Goal: Information Seeking & Learning: Learn about a topic

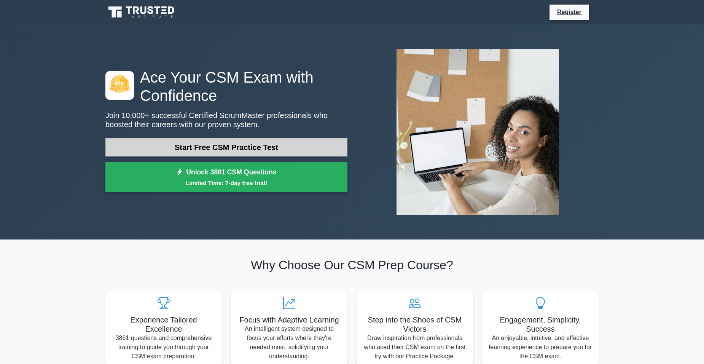
click at [176, 152] on link "Start Free CSM Practice Test" at bounding box center [226, 147] width 242 height 18
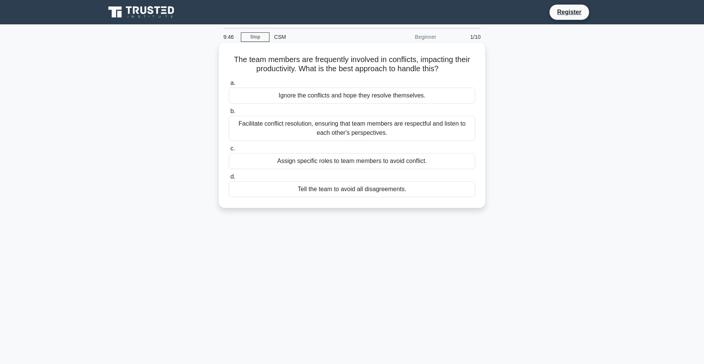
click at [263, 121] on div "Facilitate conflict resolution, ensuring that team members are respectful and l…" at bounding box center [352, 128] width 247 height 25
click at [229, 114] on input "b. Facilitate conflict resolution, ensuring that team members are respectful an…" at bounding box center [229, 111] width 0 height 5
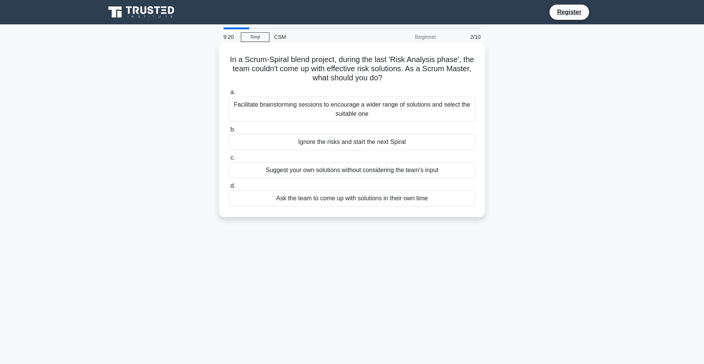
click at [269, 110] on div "Facilitate brainstorming sessions to encourage a wider range of solutions and s…" at bounding box center [352, 109] width 247 height 25
click at [229, 95] on input "a. Facilitate brainstorming sessions to encourage a wider range of solutions an…" at bounding box center [229, 92] width 0 height 5
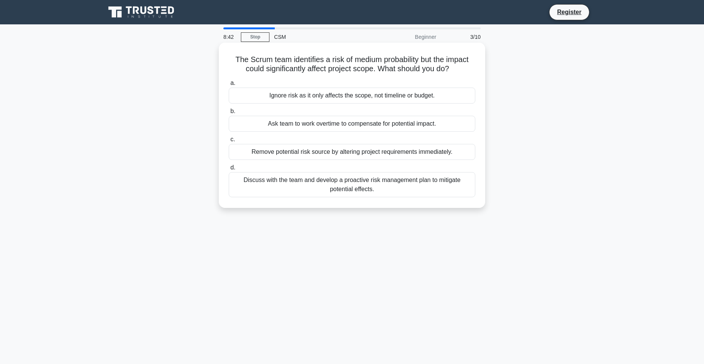
click at [308, 190] on div "Discuss with the team and develop a proactive risk management plan to mitigate …" at bounding box center [352, 184] width 247 height 25
click at [229, 170] on input "d. Discuss with the team and develop a proactive risk management plan to mitiga…" at bounding box center [229, 167] width 0 height 5
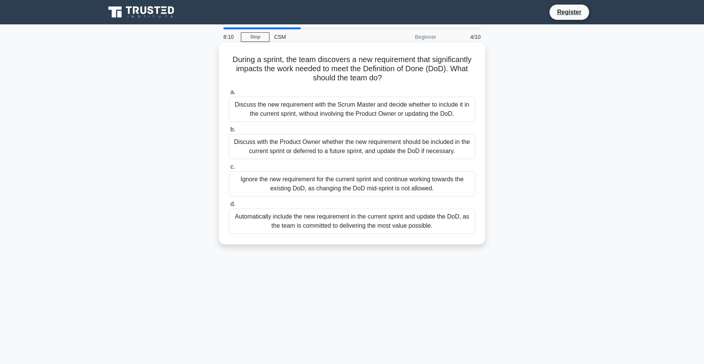
click at [306, 145] on div "Discuss with the Product Owner whether the new requirement should be included i…" at bounding box center [352, 146] width 247 height 25
click at [229, 132] on input "b. Discuss with the Product Owner whether the new requirement should be include…" at bounding box center [229, 129] width 0 height 5
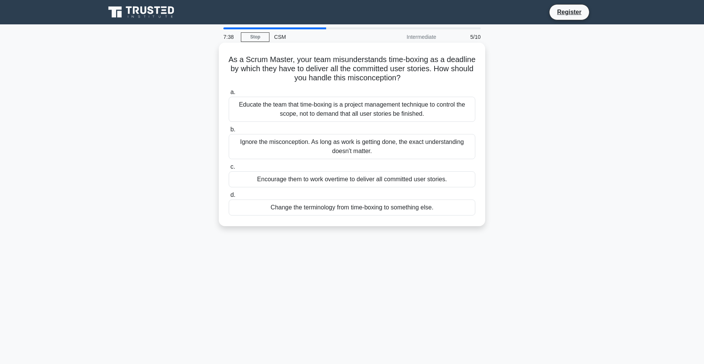
click at [327, 103] on div "Educate the team that time-boxing is a project management technique to control …" at bounding box center [352, 109] width 247 height 25
click at [229, 95] on input "a. Educate the team that time-boxing is a project management technique to contr…" at bounding box center [229, 92] width 0 height 5
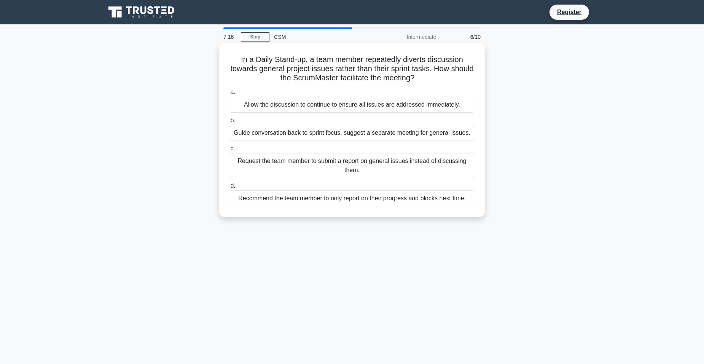
click at [330, 131] on div "Guide conversation back to sprint focus, suggest a separate meeting for general…" at bounding box center [352, 133] width 247 height 16
click at [229, 123] on input "b. Guide conversation back to sprint focus, suggest a separate meeting for gene…" at bounding box center [229, 120] width 0 height 5
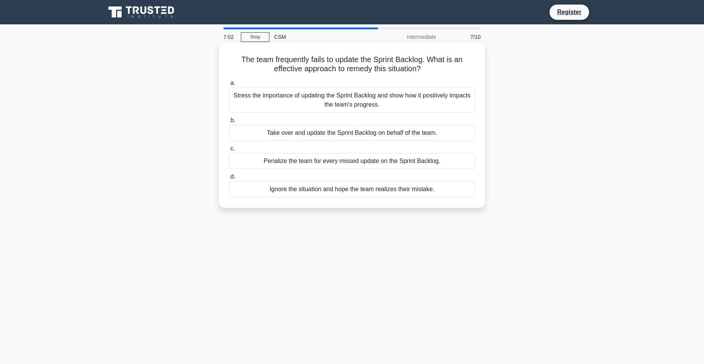
click at [350, 100] on div "Stress the importance of updating the Sprint Backlog and show how it positively…" at bounding box center [352, 100] width 247 height 25
click at [229, 86] on input "a. Stress the importance of updating the Sprint Backlog and show how it positiv…" at bounding box center [229, 83] width 0 height 5
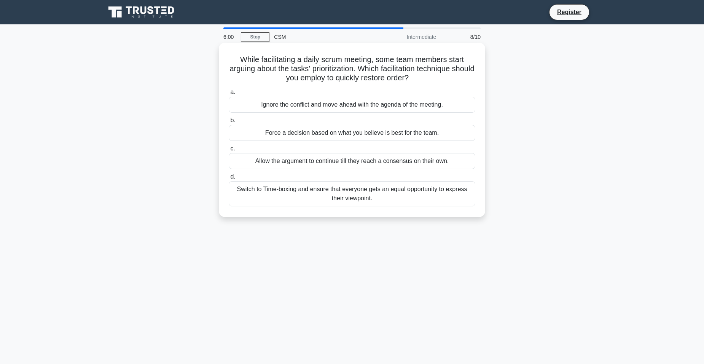
click at [361, 104] on div "Ignore the conflict and move ahead with the agenda of the meeting." at bounding box center [352, 105] width 247 height 16
click at [229, 95] on input "a. Ignore the conflict and move ahead with the agenda of the meeting." at bounding box center [229, 92] width 0 height 5
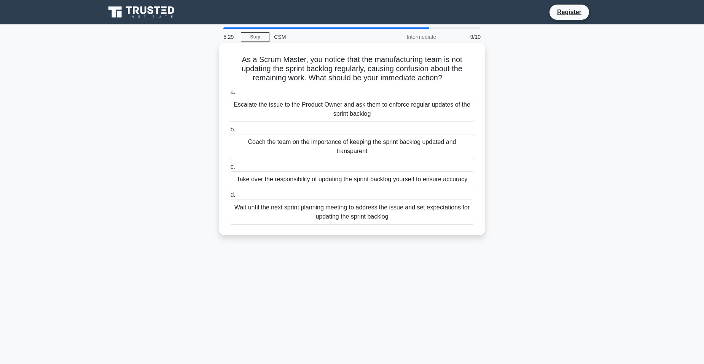
click at [341, 145] on div "Coach the team on the importance of keeping the sprint backlog updated and tran…" at bounding box center [352, 146] width 247 height 25
click at [229, 132] on input "b. Coach the team on the importance of keeping the sprint backlog updated and t…" at bounding box center [229, 129] width 0 height 5
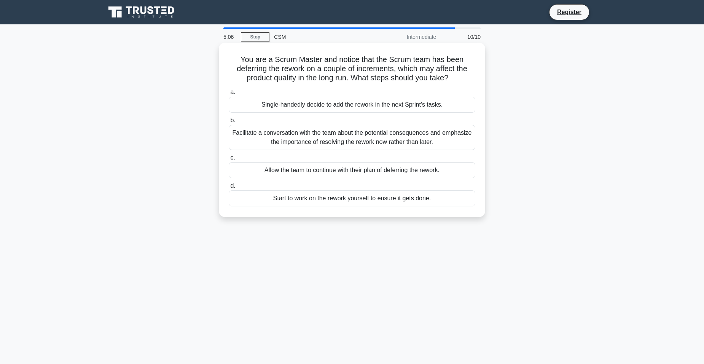
click at [345, 138] on div "Facilitate a conversation with the team about the potential consequences and em…" at bounding box center [352, 137] width 247 height 25
click at [229, 123] on input "b. Facilitate a conversation with the team about the potential consequences and…" at bounding box center [229, 120] width 0 height 5
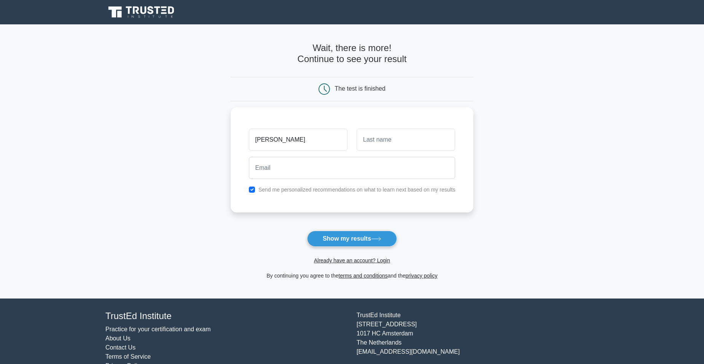
type input "[PERSON_NAME]"
type input "L"
type input "[PERSON_NAME]"
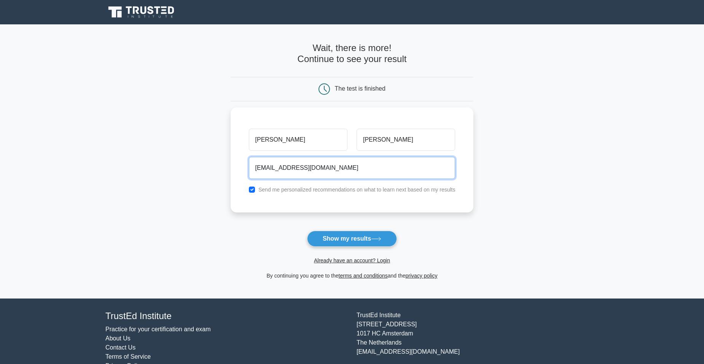
type input "[EMAIL_ADDRESS][DOMAIN_NAME]"
click at [249, 187] on input "checkbox" at bounding box center [252, 190] width 6 height 6
checkbox input "false"
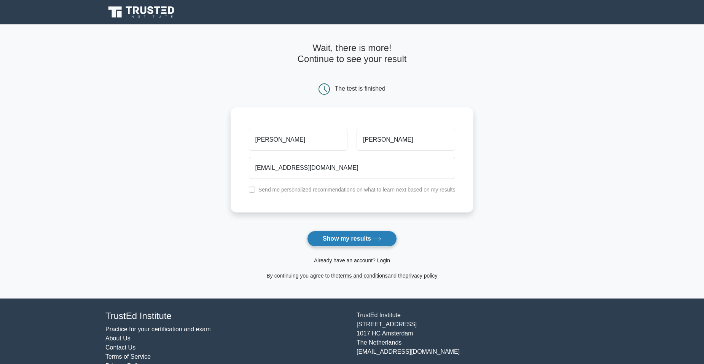
click at [342, 239] on button "Show my results" at bounding box center [352, 239] width 90 height 16
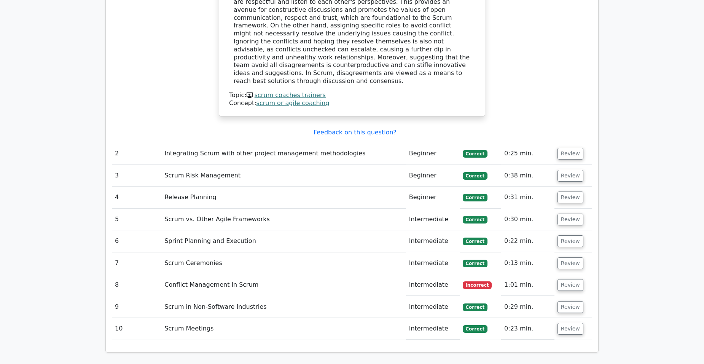
scroll to position [952, 0]
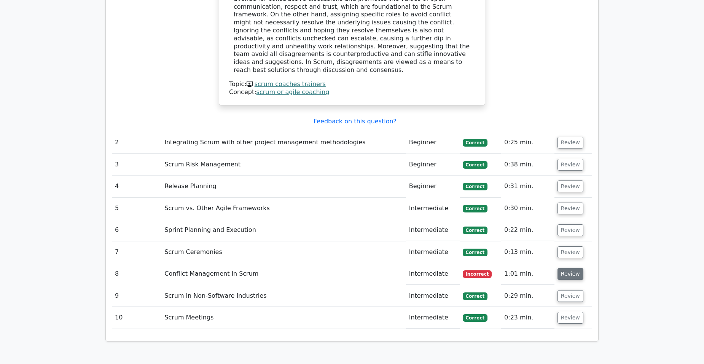
click at [567, 268] on button "Review" at bounding box center [571, 274] width 26 height 12
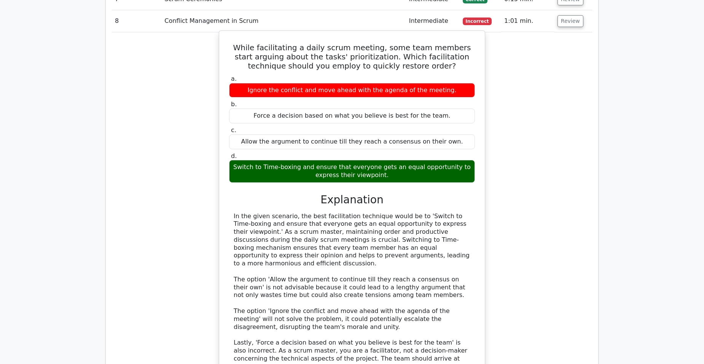
scroll to position [1219, 0]
